Goal: Check status: Check status

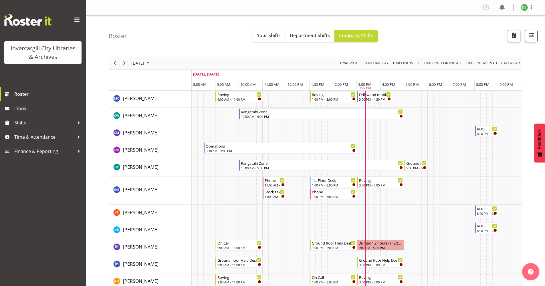
scroll to position [286, 0]
click at [152, 62] on span "September 2025" at bounding box center [148, 63] width 7 height 7
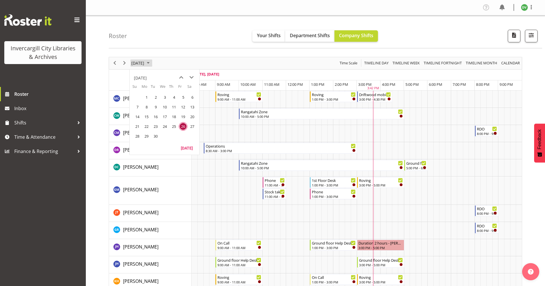
click at [152, 62] on span "September 2025" at bounding box center [148, 63] width 7 height 7
click at [152, 64] on span "September 2025" at bounding box center [148, 63] width 7 height 7
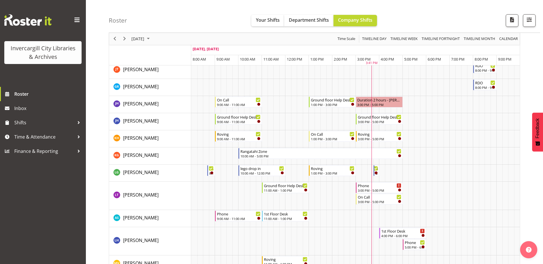
scroll to position [86, 0]
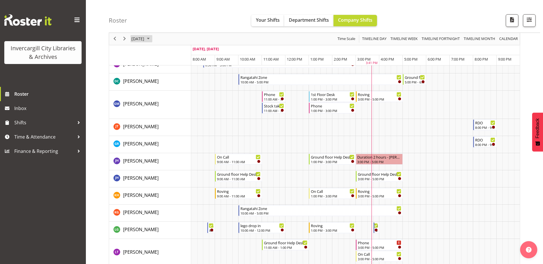
click at [152, 39] on span "September 2025" at bounding box center [148, 38] width 7 height 7
click at [192, 54] on span "next month" at bounding box center [192, 53] width 10 height 10
click at [183, 73] on span "3" at bounding box center [183, 73] width 9 height 9
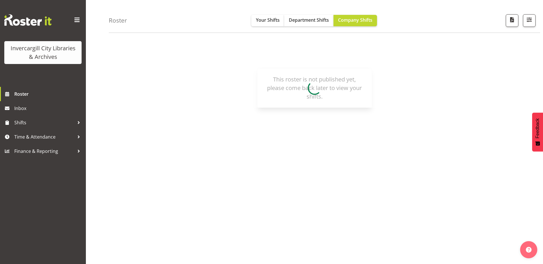
scroll to position [17, 0]
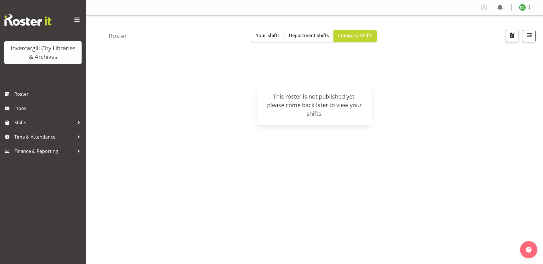
scroll to position [17, 0]
